Goal: Find specific page/section: Find specific page/section

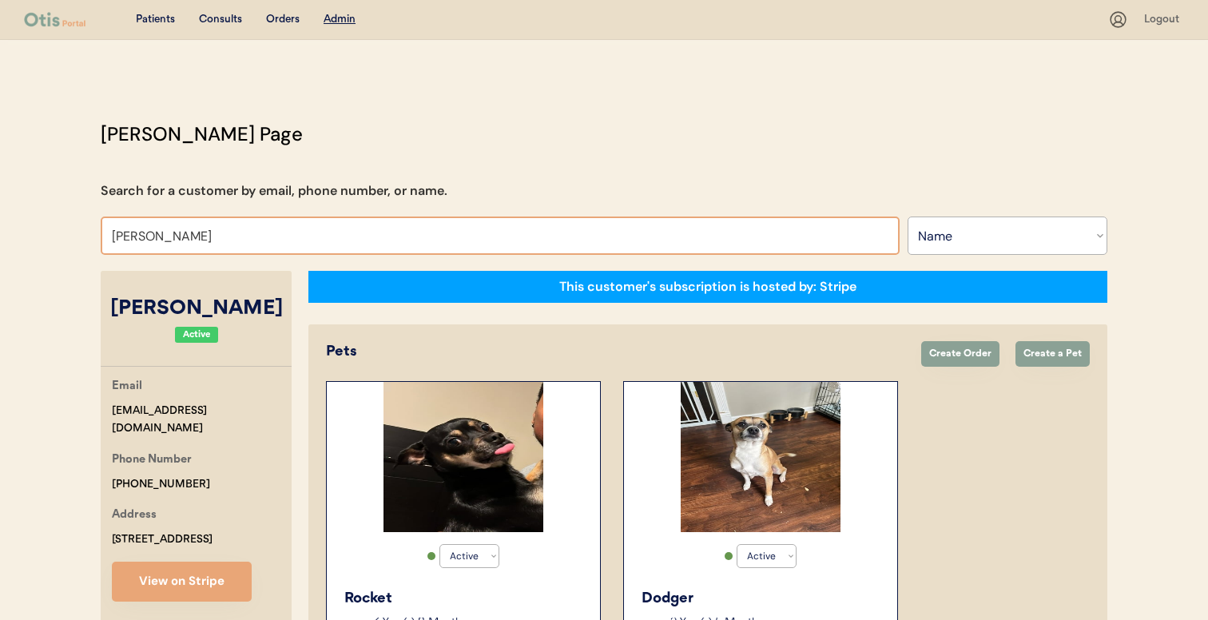
select select ""Name""
select select "true"
click at [296, 237] on input "[PERSON_NAME]" at bounding box center [500, 236] width 799 height 38
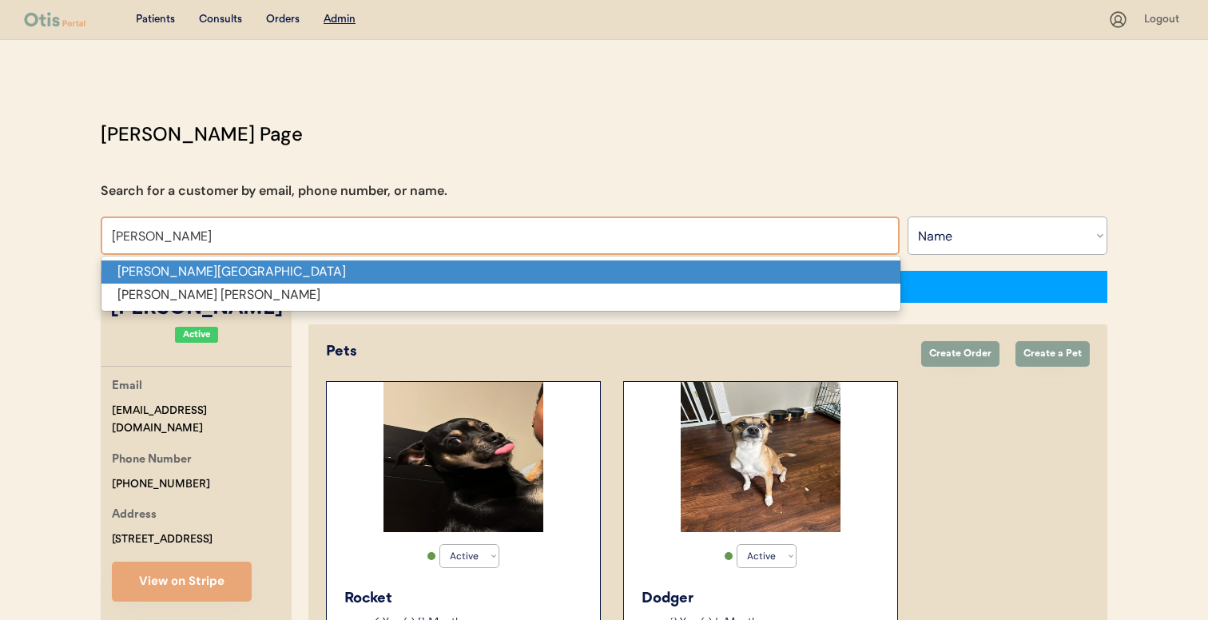
click at [285, 277] on p "[PERSON_NAME][GEOGRAPHIC_DATA]" at bounding box center [501, 272] width 799 height 23
type input "[PERSON_NAME][GEOGRAPHIC_DATA]"
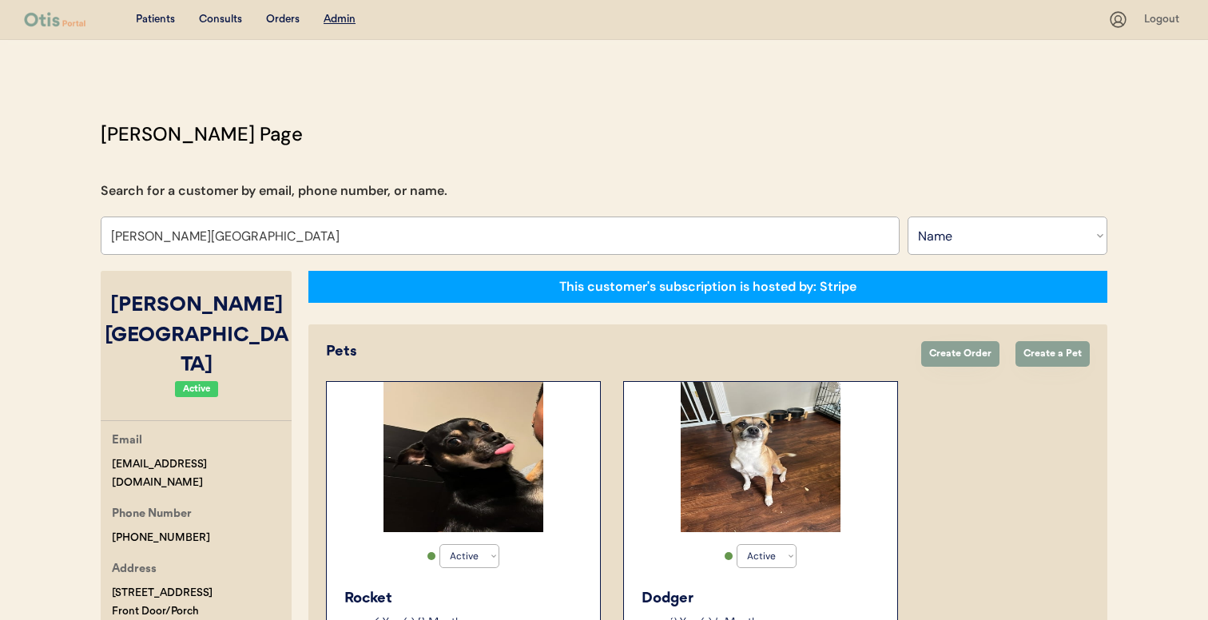
select select "false"
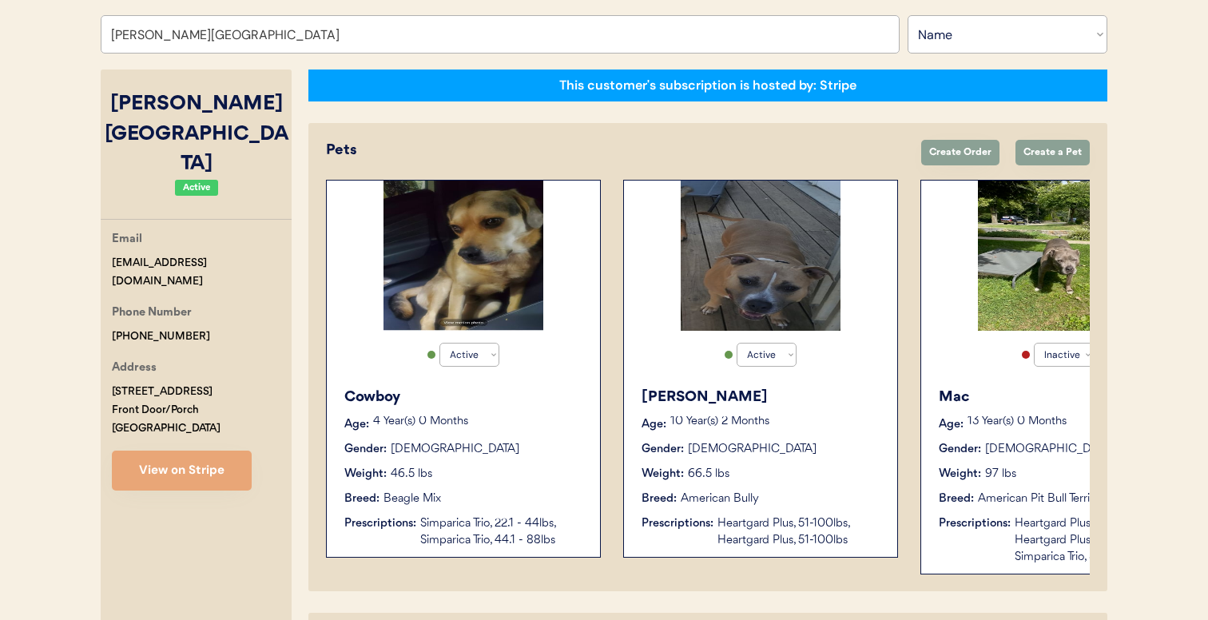
scroll to position [189, 0]
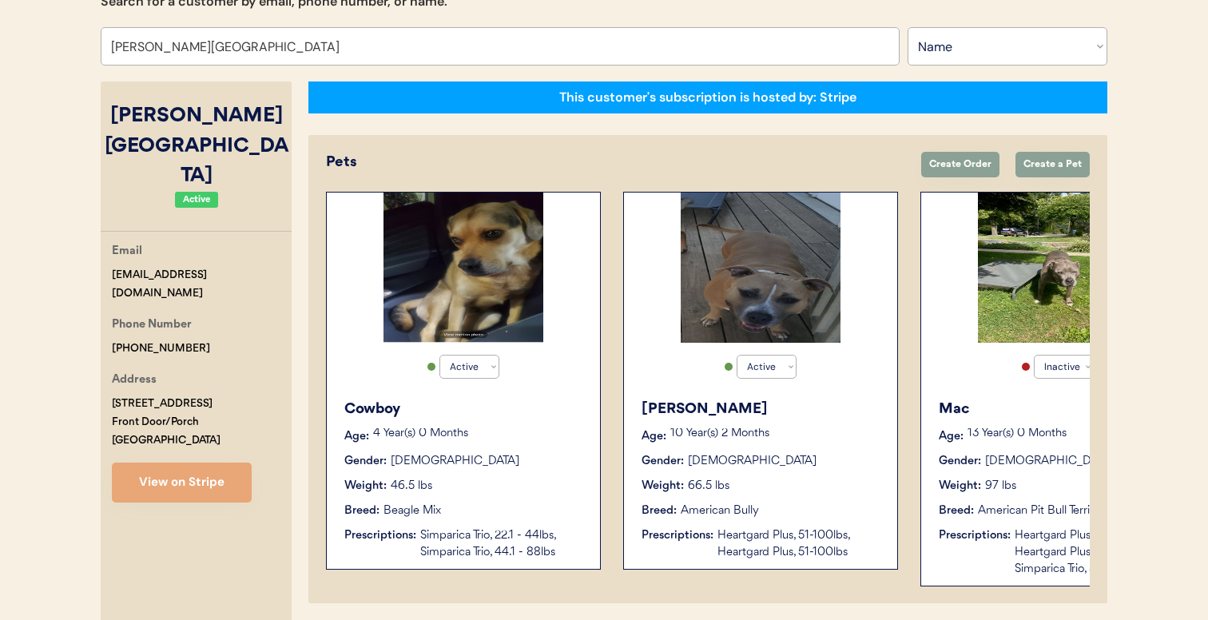
type input "[PERSON_NAME]"
type input "[PERSON_NAME][GEOGRAPHIC_DATA]"
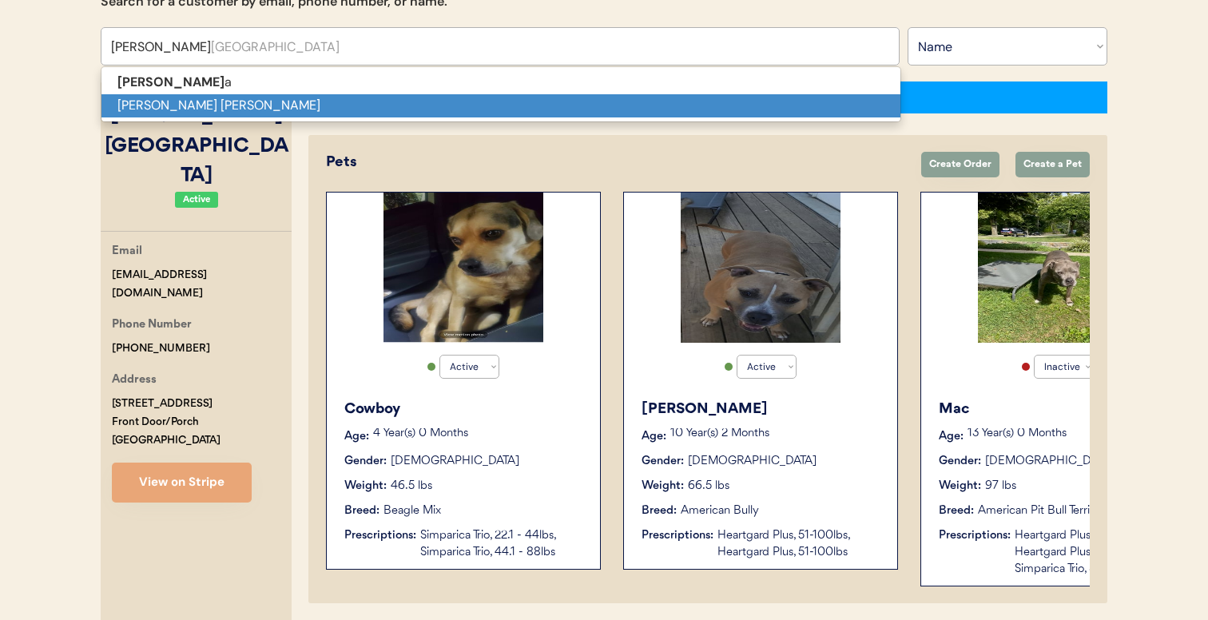
click at [297, 102] on p "[PERSON_NAME] [PERSON_NAME]" at bounding box center [501, 105] width 799 height 23
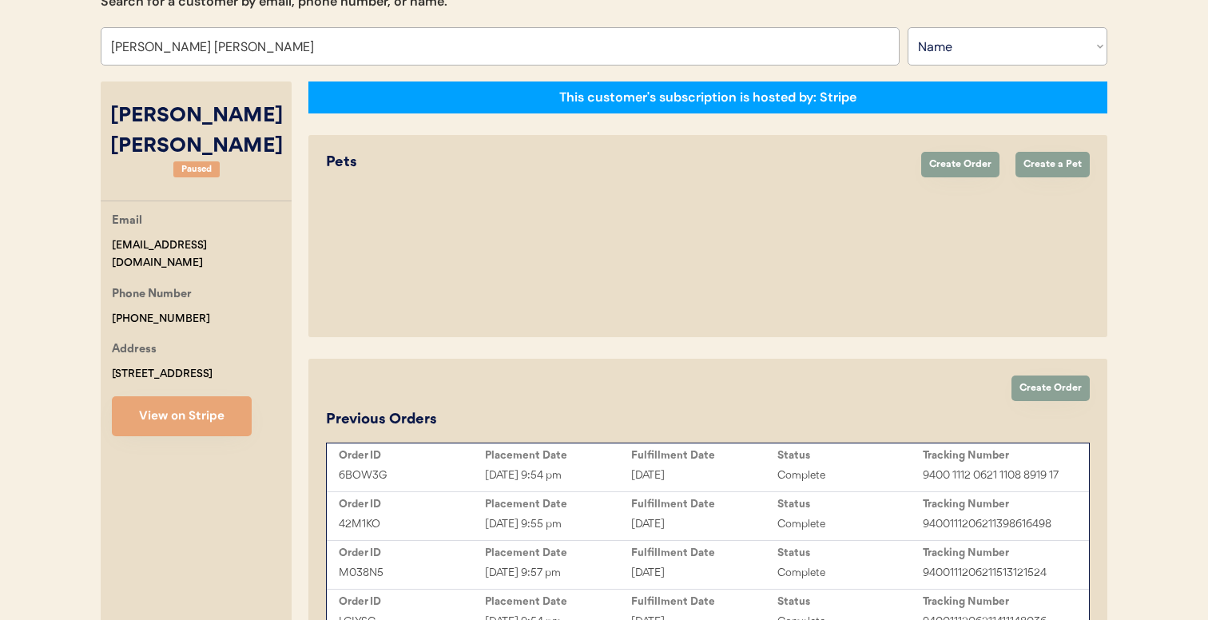
scroll to position [190, 0]
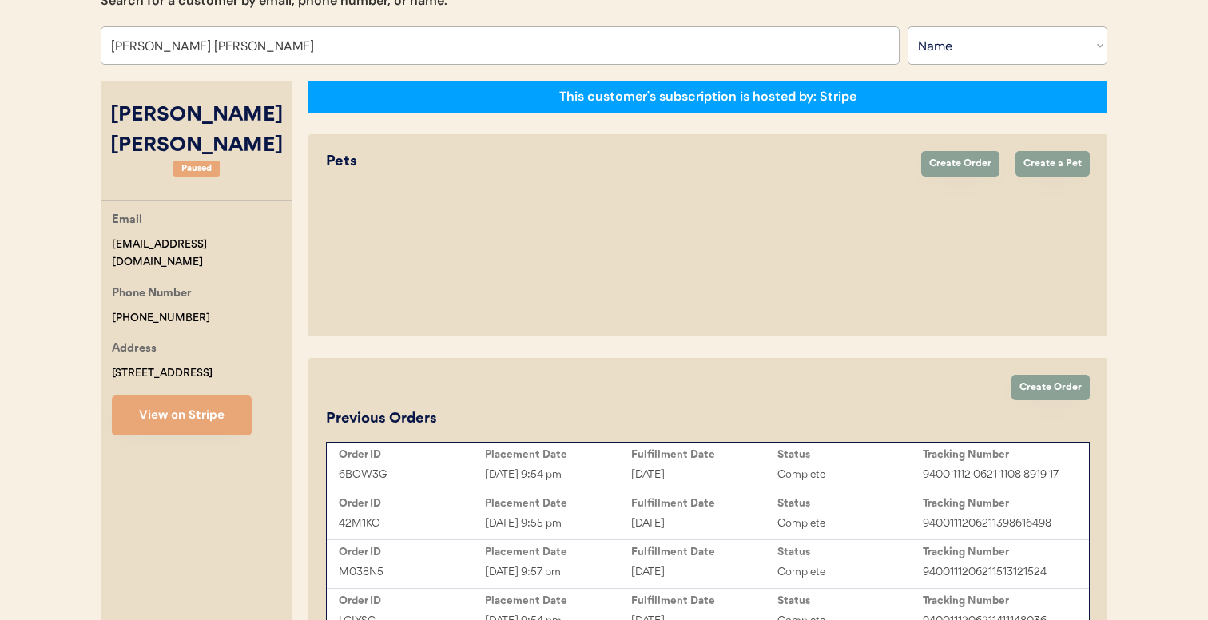
type input "[PERSON_NAME] [PERSON_NAME]"
